Goal: Task Accomplishment & Management: Complete application form

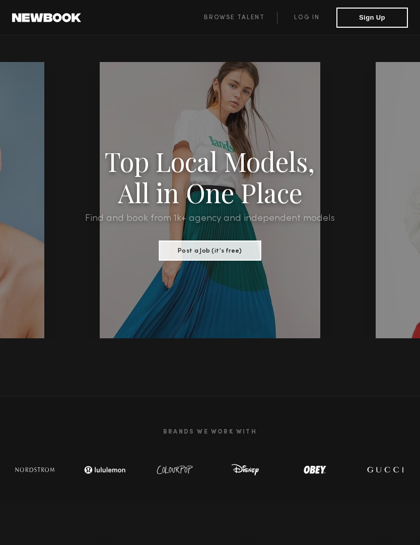
click at [311, 18] on link "Log in" at bounding box center [306, 18] width 59 height 12
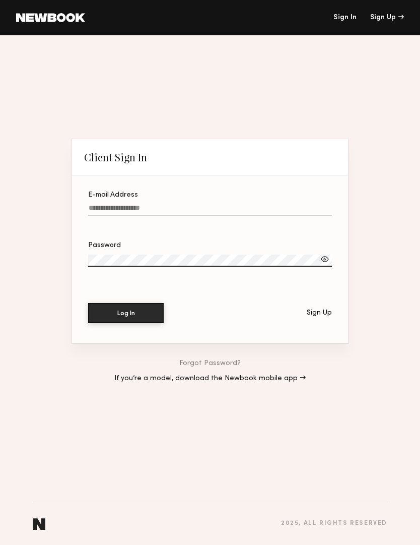
click at [229, 204] on input "E-mail Address" at bounding box center [210, 210] width 244 height 12
type input "**********"
click at [126, 314] on button "Log In" at bounding box center [126, 313] width 76 height 20
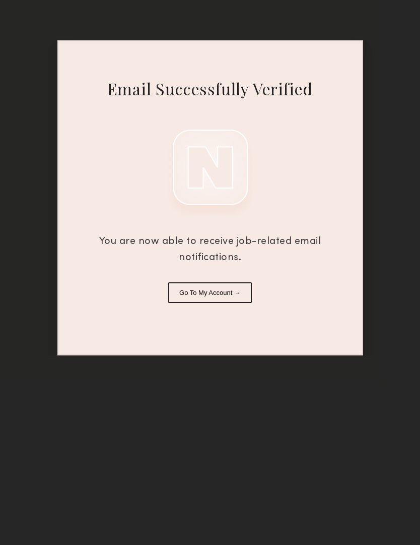
click at [236, 296] on button "Go To My Account →" at bounding box center [210, 292] width 84 height 21
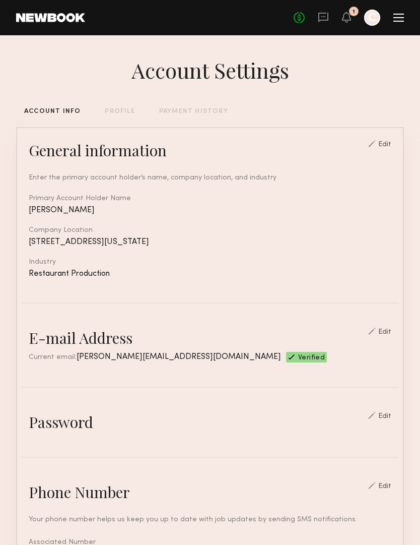
click at [408, 25] on header "Home Models Requests Job Posts Favorites Sign Out No fees up to $5,000 1 C" at bounding box center [210, 17] width 420 height 35
click at [336, 18] on div "No fees up to $5,000 1 C" at bounding box center [349, 18] width 110 height 16
click at [348, 19] on icon at bounding box center [347, 16] width 8 height 7
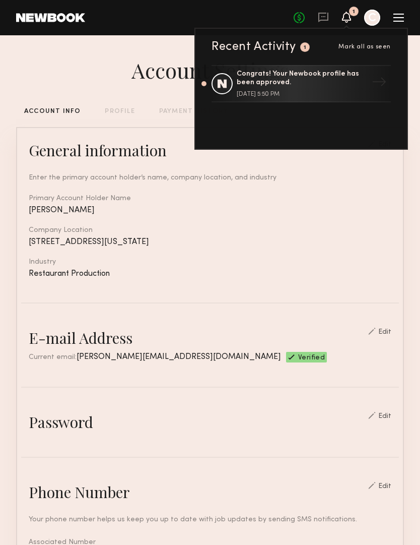
click at [304, 16] on link "No fees up to $5,000" at bounding box center [299, 17] width 11 height 11
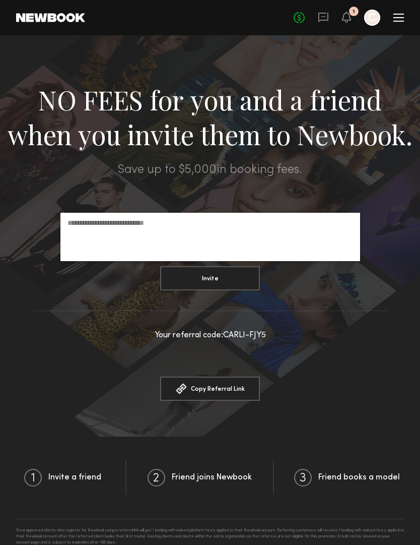
click at [326, 21] on icon at bounding box center [323, 18] width 10 height 10
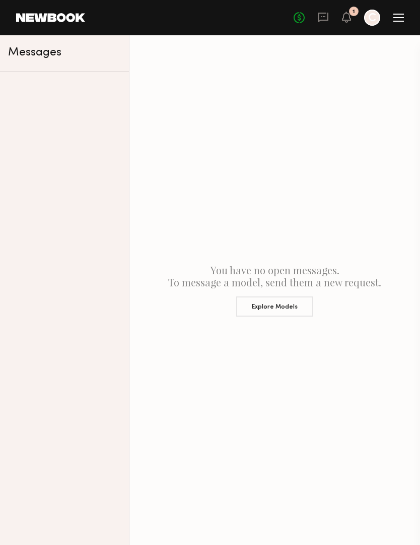
click at [396, 13] on div "No fees up to $5,000 1 C" at bounding box center [349, 18] width 110 height 16
click at [398, 17] on div at bounding box center [399, 18] width 11 height 8
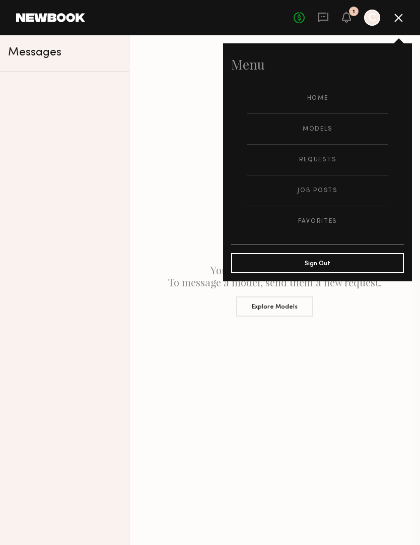
click at [318, 128] on link "Models" at bounding box center [317, 129] width 141 height 30
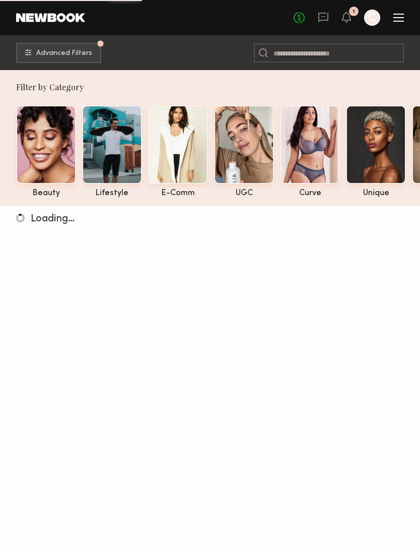
scroll to position [3, 0]
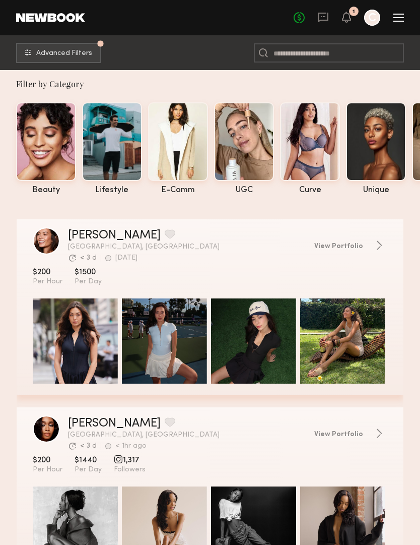
click at [263, 149] on div at bounding box center [244, 141] width 60 height 79
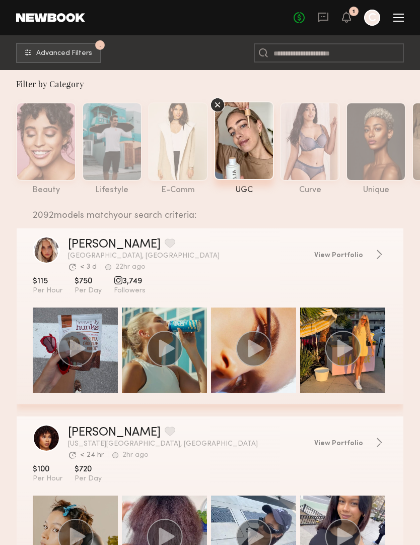
click at [218, 104] on icon at bounding box center [217, 104] width 15 height 15
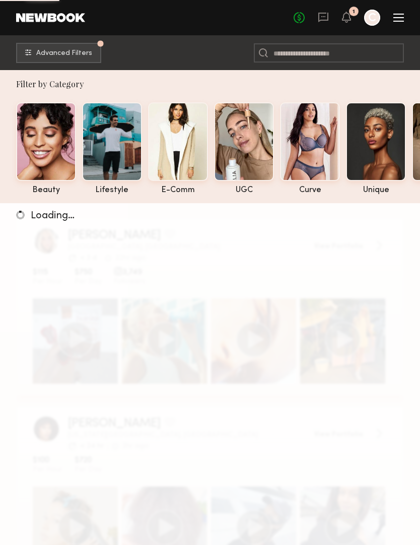
click at [94, 52] on button "Advanced Filters Pro tip: speed up your search by using our advanced filters." at bounding box center [58, 53] width 85 height 20
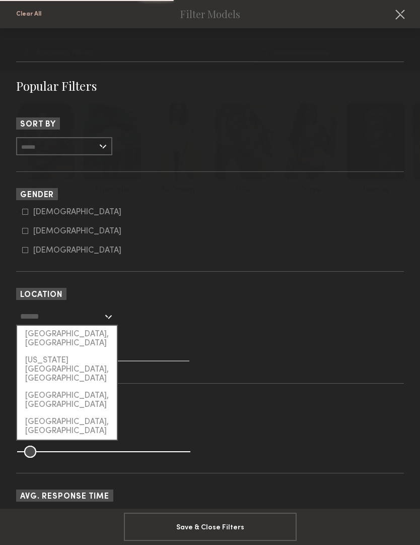
scroll to position [3, 0]
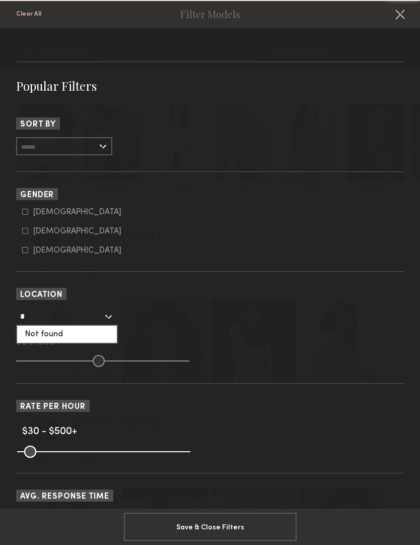
type input "*"
click at [94, 355] on div "* Not found 50 Miles" at bounding box center [210, 336] width 388 height 59
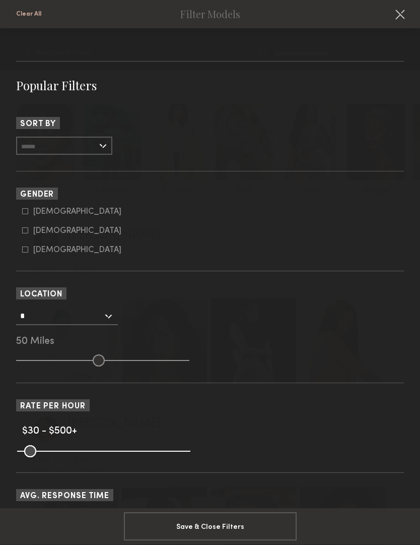
click at [111, 322] on div "*" at bounding box center [67, 316] width 102 height 18
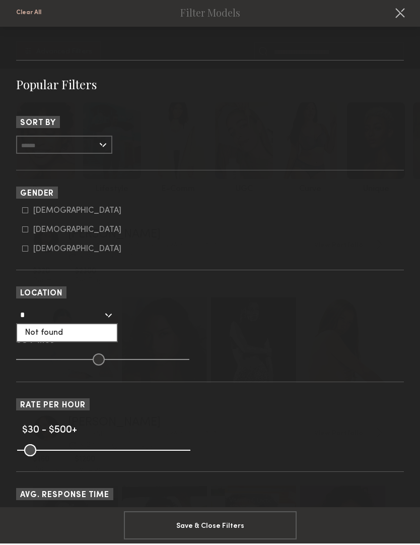
scroll to position [0, 0]
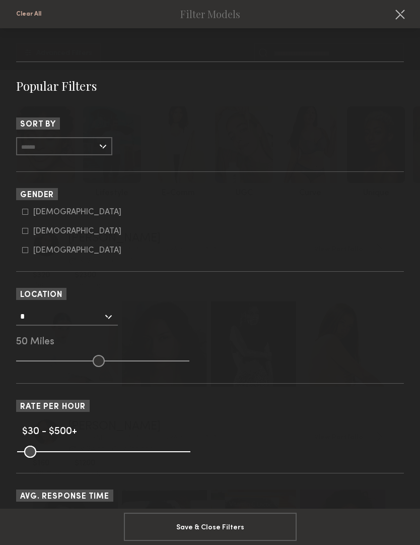
click at [110, 323] on div "*" at bounding box center [67, 316] width 102 height 18
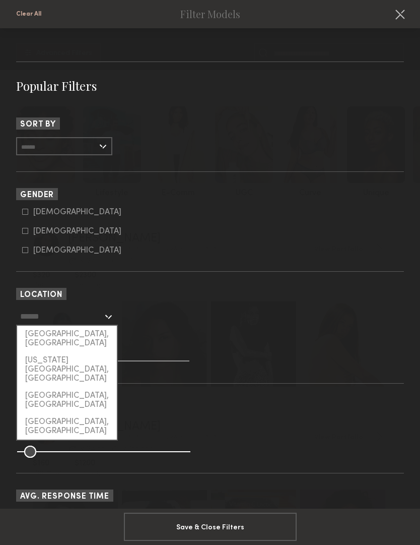
click at [92, 352] on div "[US_STATE][GEOGRAPHIC_DATA], [GEOGRAPHIC_DATA]" at bounding box center [67, 369] width 100 height 35
type input "**********"
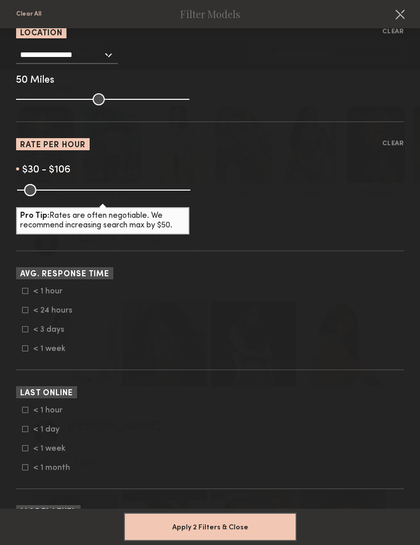
scroll to position [361, 0]
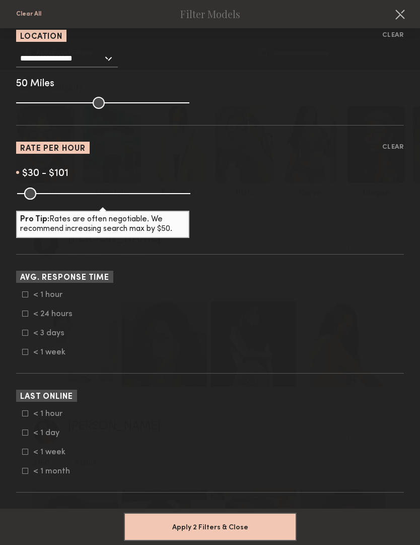
click at [48, 200] on input "range" at bounding box center [103, 193] width 173 height 12
type input "**"
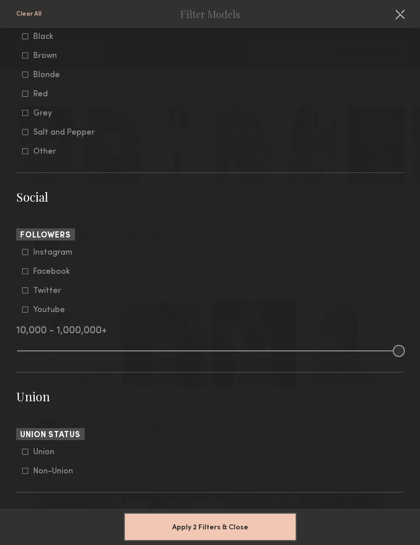
scroll to position [2406, 0]
click at [211, 522] on button "Apply 2 Filters & Close" at bounding box center [210, 526] width 173 height 28
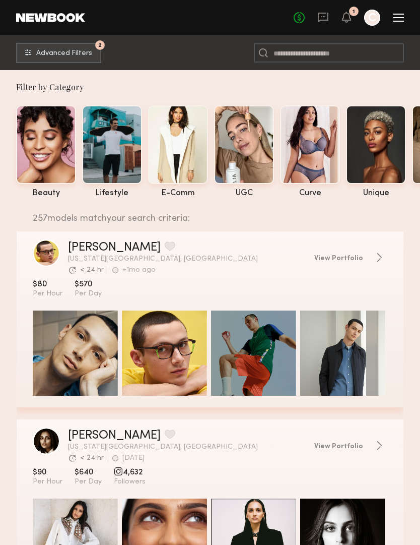
click at [407, 17] on header "Home Models Requests Job Posts Favorites Sign Out No fees up to $5,000 1 C" at bounding box center [210, 17] width 420 height 35
click at [398, 22] on div "No fees up to $5,000 1 C" at bounding box center [349, 18] width 110 height 16
click at [88, 60] on button "2 Advanced Filters" at bounding box center [58, 53] width 85 height 20
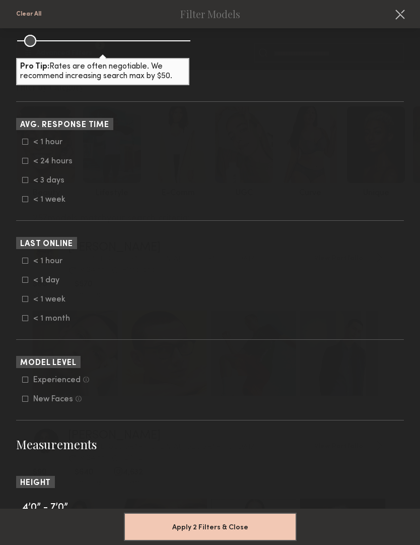
scroll to position [511, 0]
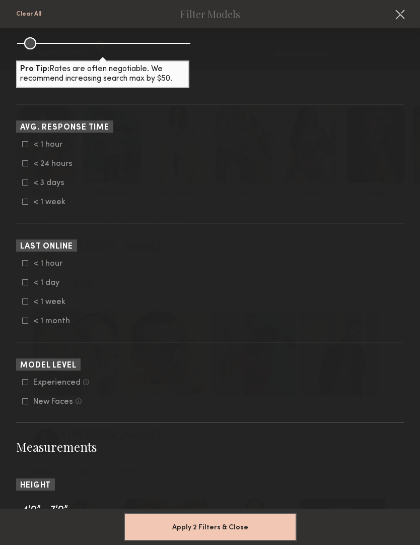
click at [28, 304] on icon at bounding box center [26, 302] width 6 height 6
click at [32, 324] on label "< 1 month" at bounding box center [47, 320] width 50 height 6
click at [190, 520] on button "Apply 3 Filters & Close" at bounding box center [210, 526] width 173 height 28
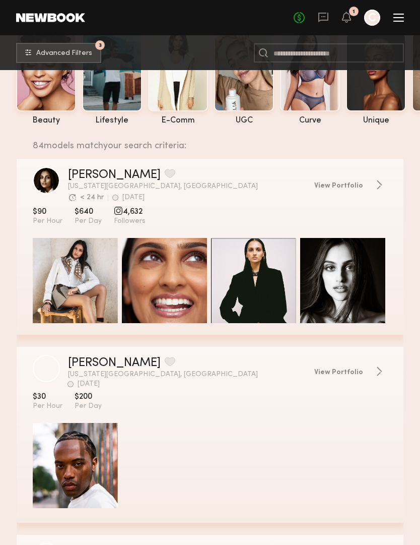
scroll to position [73, 0]
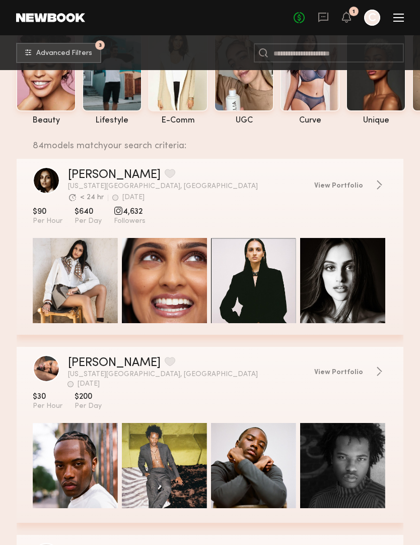
click at [368, 185] on link "View Portfolio" at bounding box center [350, 185] width 73 height 10
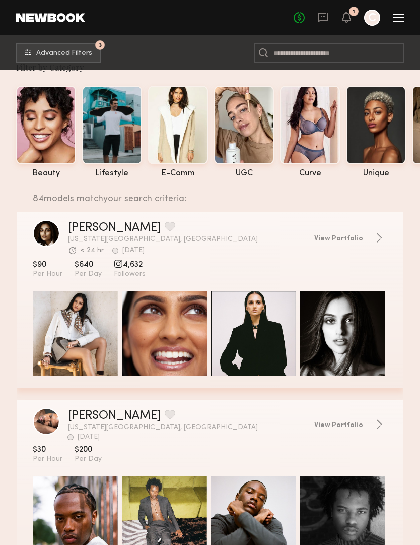
scroll to position [20, 0]
click at [247, 149] on div at bounding box center [244, 125] width 60 height 79
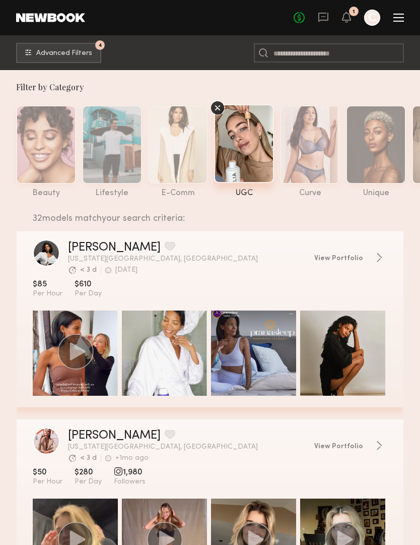
click at [222, 110] on icon at bounding box center [217, 107] width 15 height 15
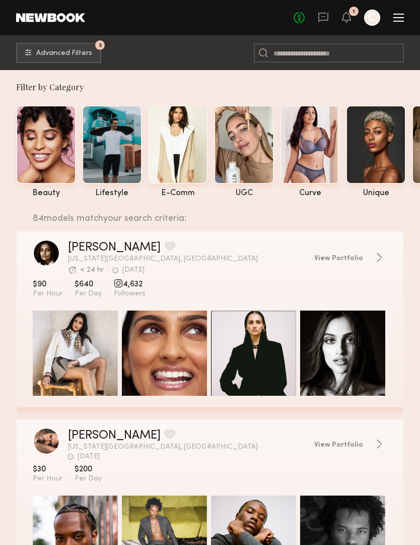
click at [400, 17] on div at bounding box center [399, 18] width 11 height 8
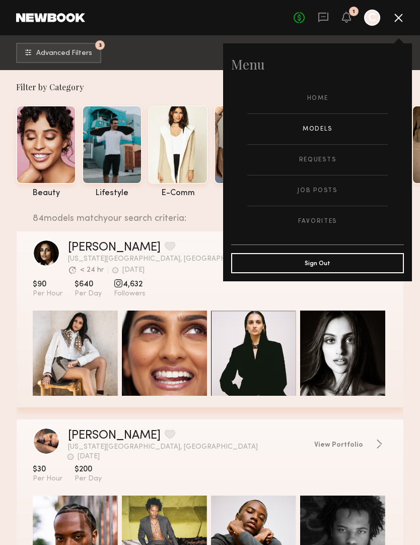
click at [324, 190] on link "Job Posts" at bounding box center [317, 190] width 141 height 30
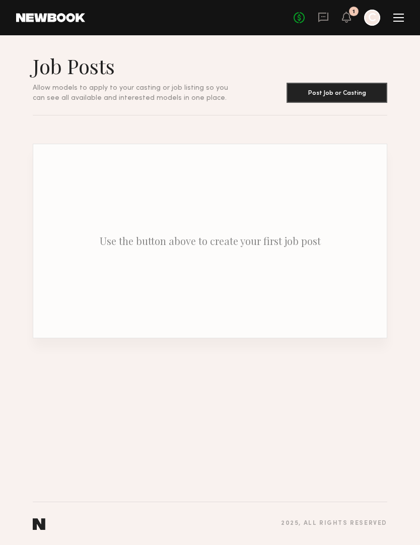
click at [343, 99] on button "Post Job or Casting" at bounding box center [337, 93] width 101 height 20
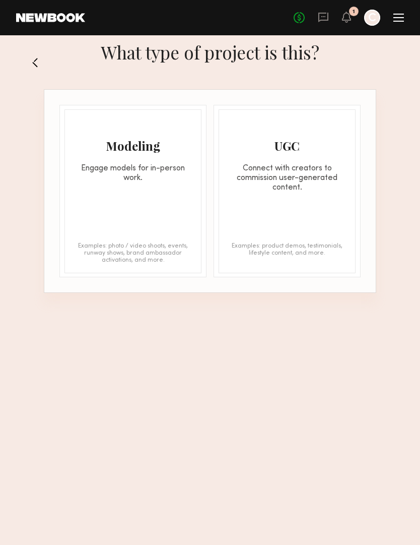
click at [187, 144] on div "Modeling" at bounding box center [133, 146] width 136 height 16
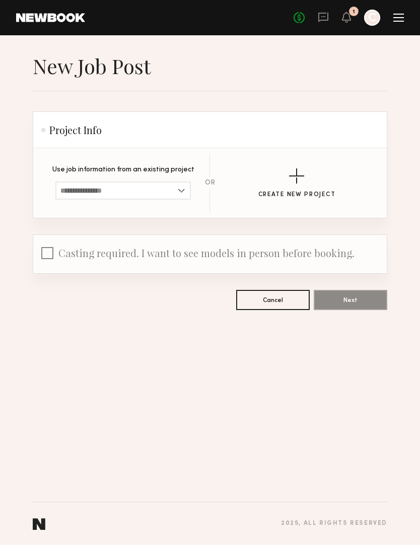
click at [301, 181] on div "button" at bounding box center [296, 175] width 15 height 15
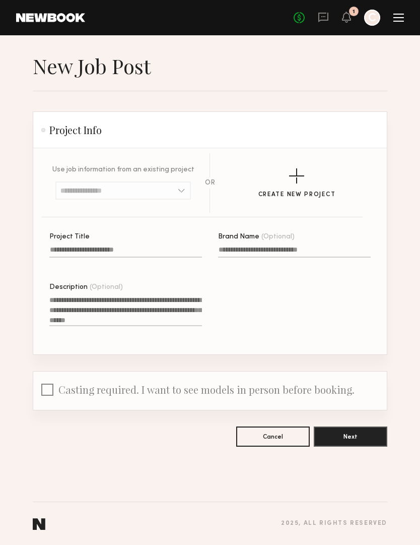
click at [151, 256] on input "Project Title" at bounding box center [125, 252] width 153 height 12
click at [151, 255] on input "Project Title" at bounding box center [125, 252] width 153 height 12
type input "*"
type input "**********"
click at [313, 253] on input "Brand Name (Optional)" at bounding box center [294, 252] width 153 height 12
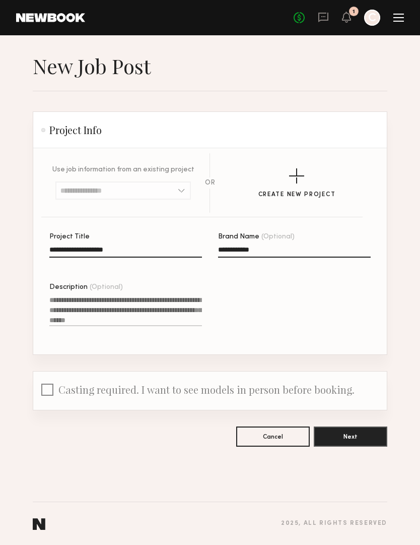
type input "**********"
click at [148, 294] on label "Description (Optional)" at bounding box center [125, 311] width 153 height 54
click at [148, 295] on textarea "Description (Optional)" at bounding box center [125, 310] width 153 height 31
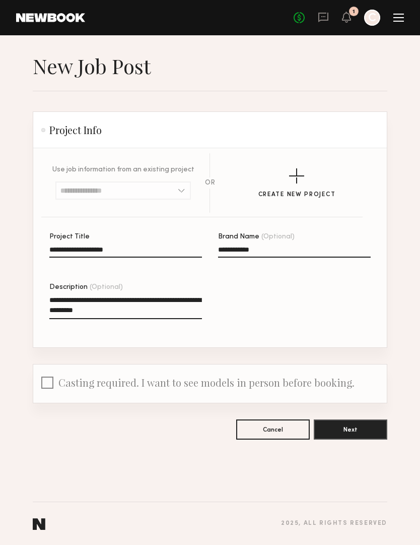
scroll to position [3, 0]
click at [3, 213] on section "**********" at bounding box center [210, 246] width 420 height 386
click at [97, 311] on textarea "**********" at bounding box center [125, 307] width 153 height 24
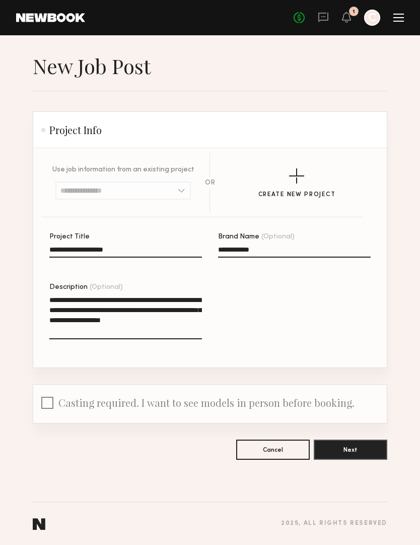
type textarea "**********"
click at [391, 433] on section "**********" at bounding box center [210, 256] width 420 height 406
click at [377, 450] on button "Next" at bounding box center [351, 449] width 74 height 20
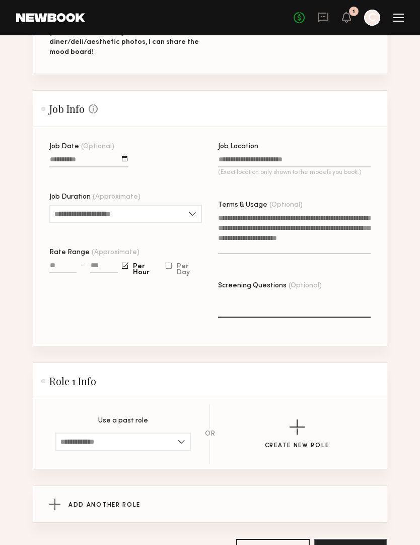
scroll to position [214, 0]
click at [72, 267] on input "Rate Range (Approximate)" at bounding box center [62, 268] width 27 height 12
